Goal: Information Seeking & Learning: Learn about a topic

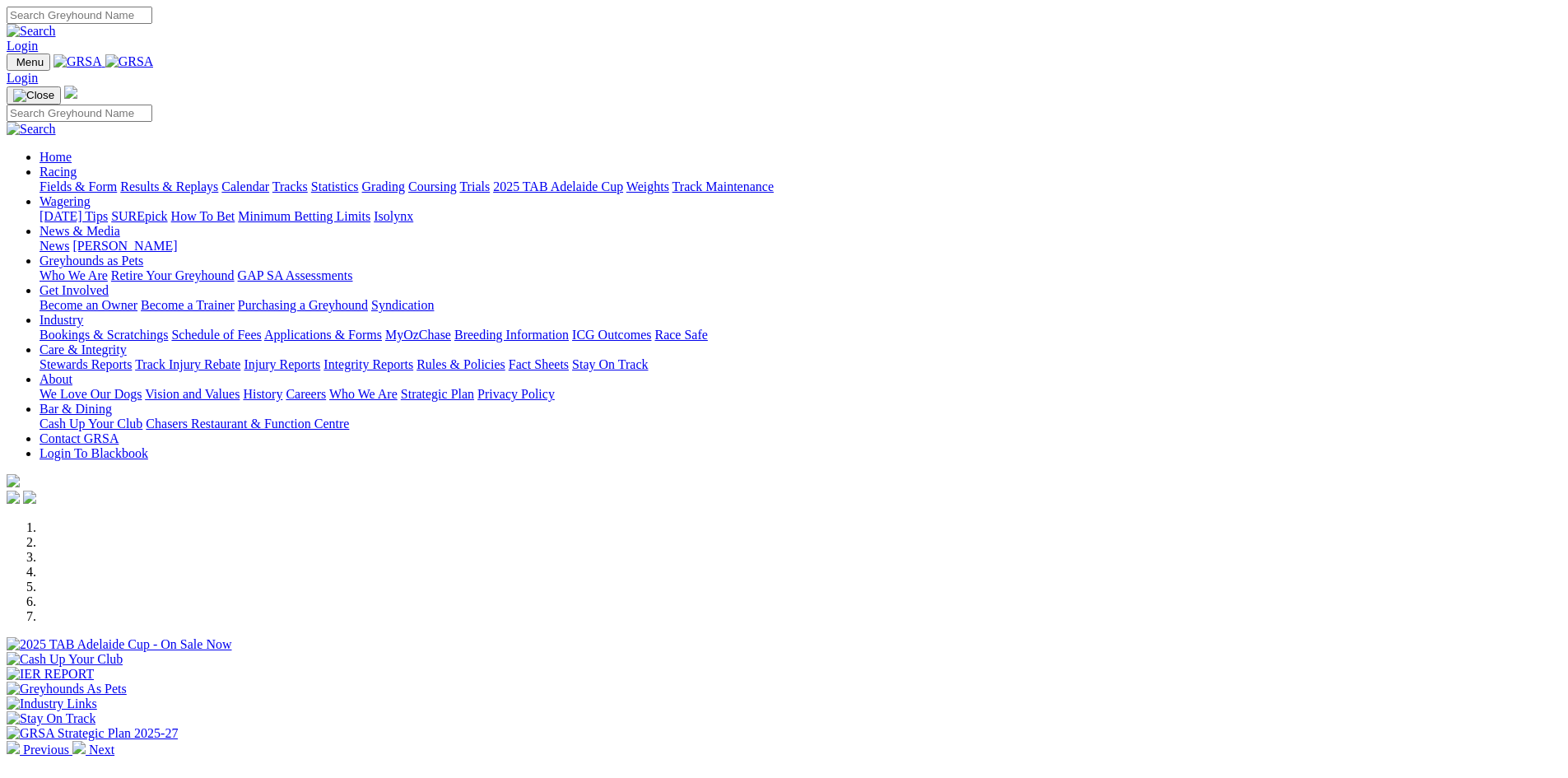
click at [132, 358] on link "Stewards Reports" at bounding box center [85, 364] width 92 height 14
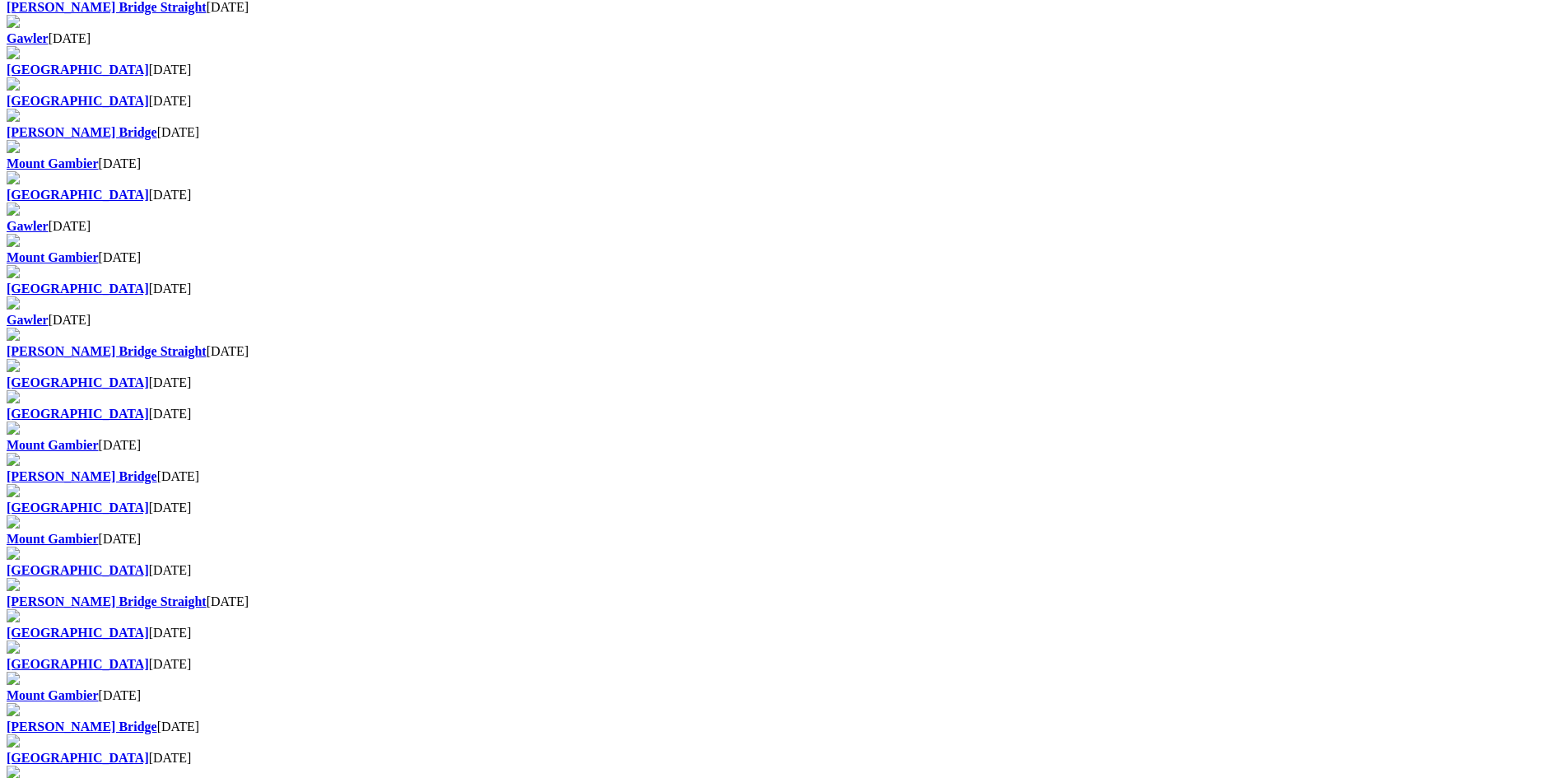
scroll to position [659, 0]
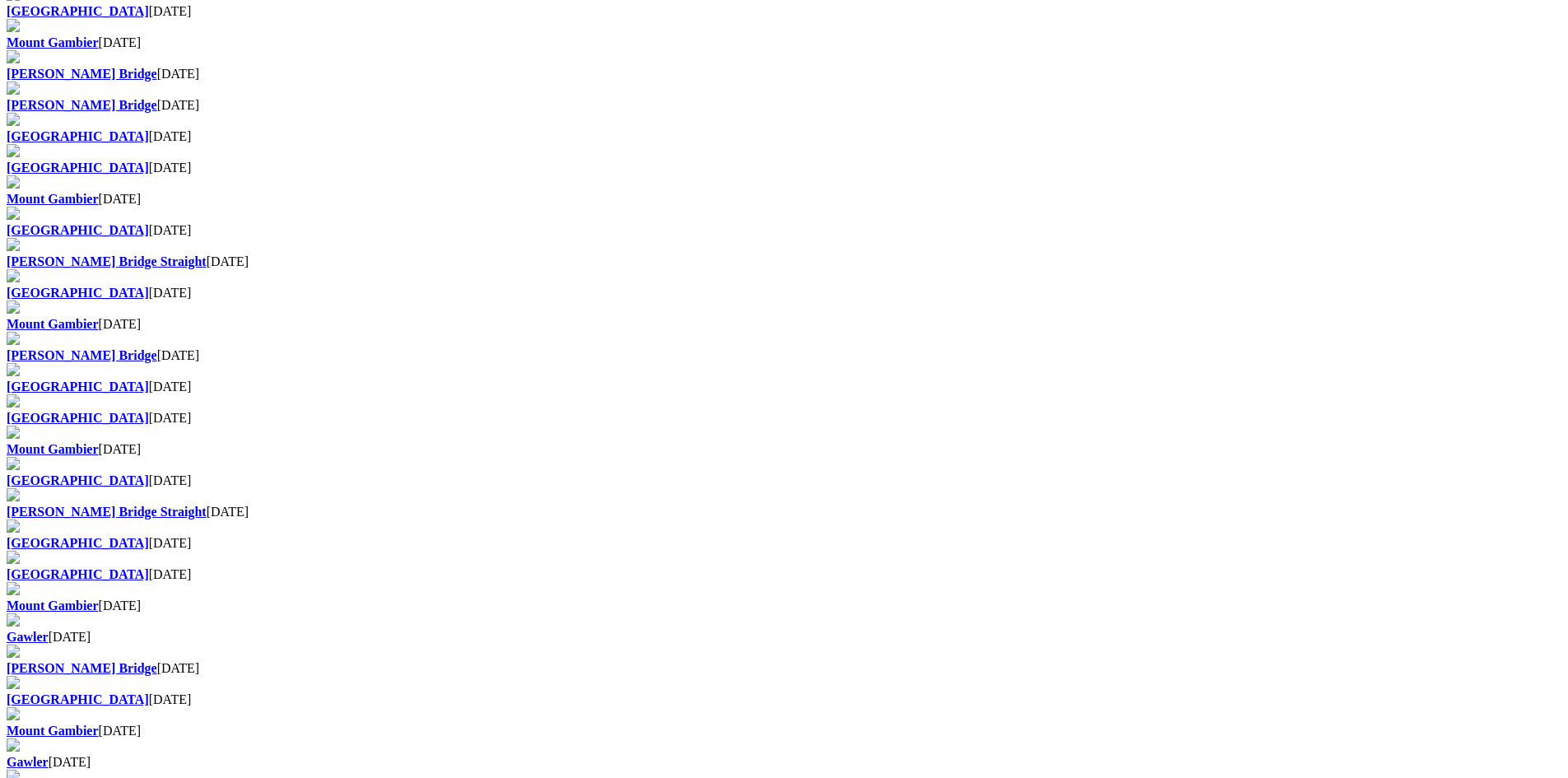
scroll to position [741, 0]
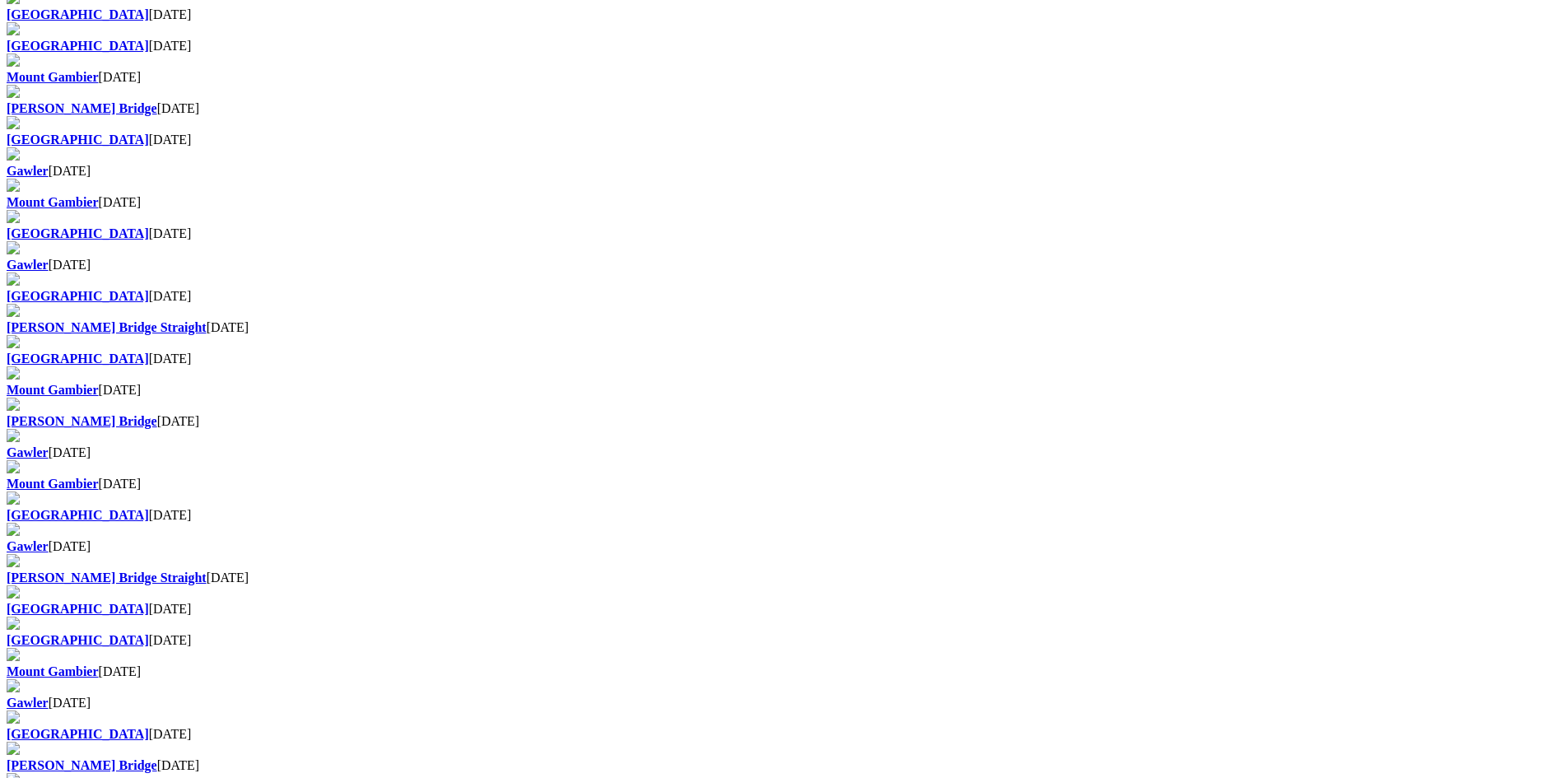
scroll to position [741, 0]
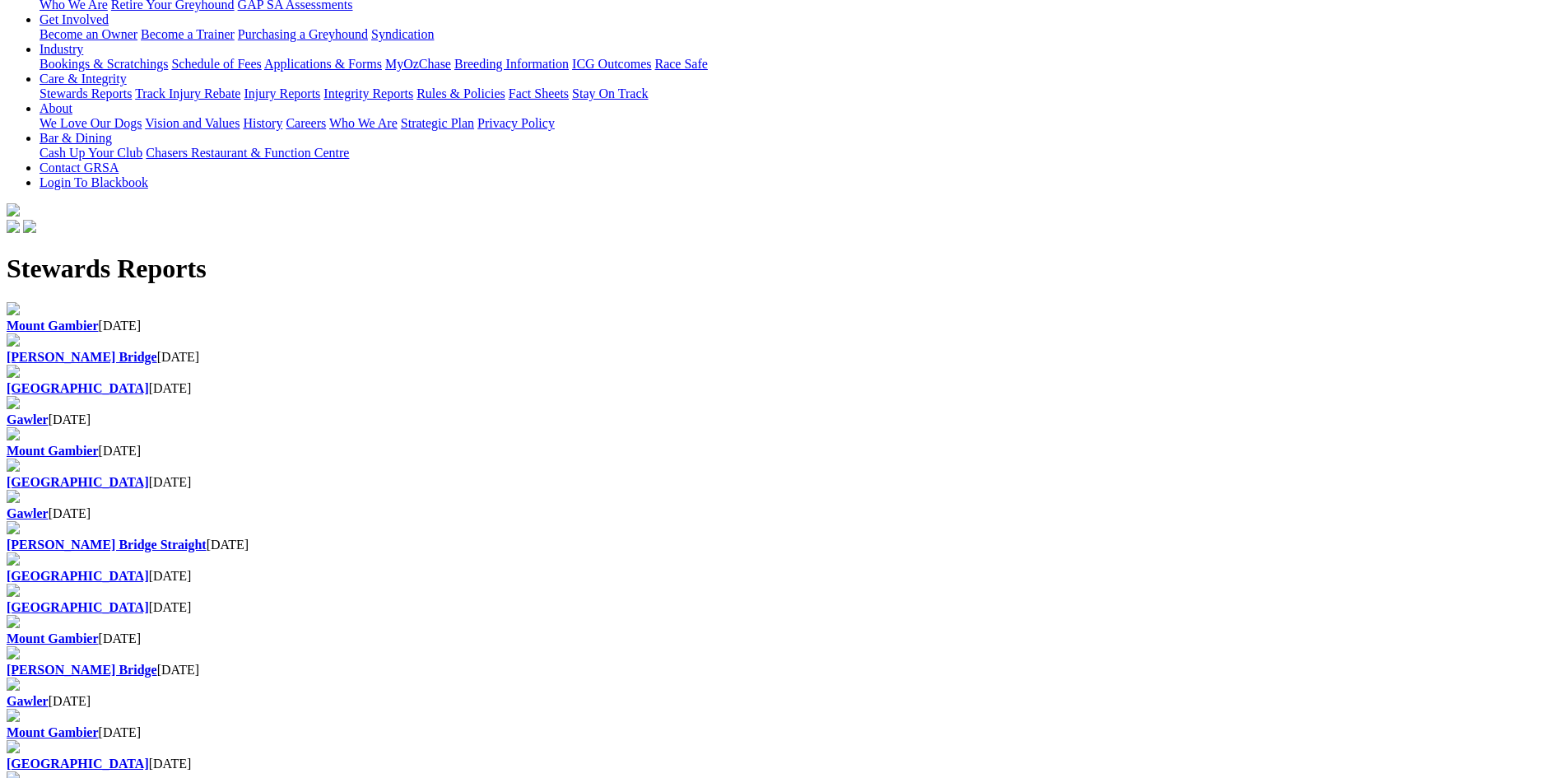
scroll to position [329, 0]
